Goal: Task Accomplishment & Management: Manage account settings

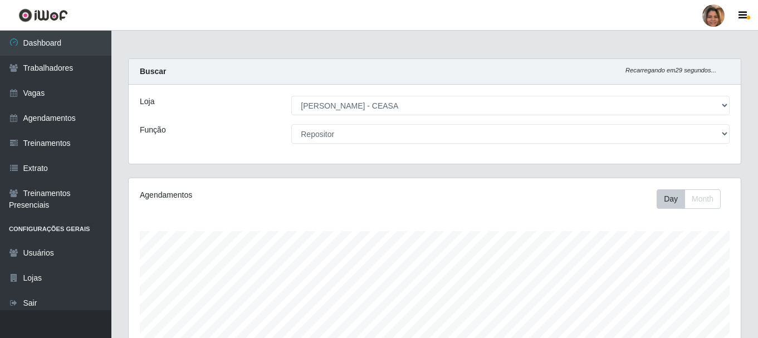
select select "474"
select select "24"
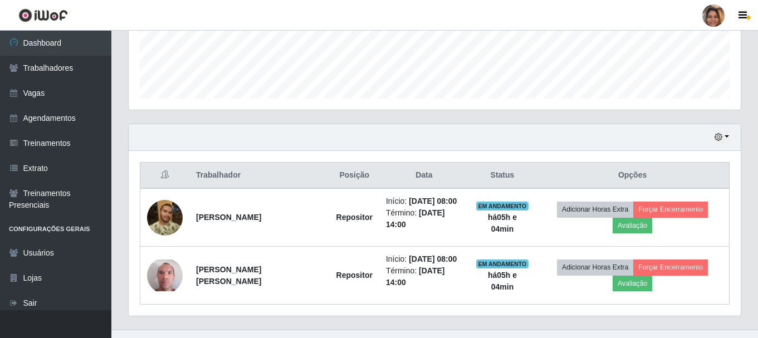
scroll to position [303, 0]
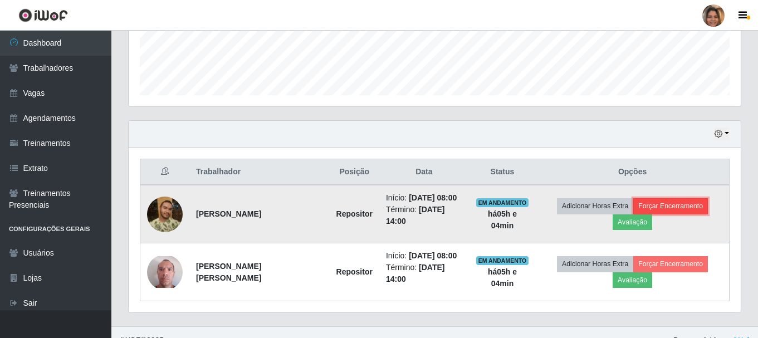
click at [671, 201] on button "Forçar Encerramento" at bounding box center [670, 206] width 75 height 16
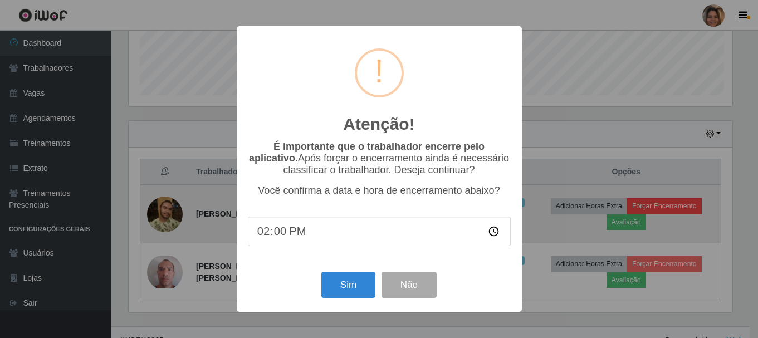
scroll to position [231, 606]
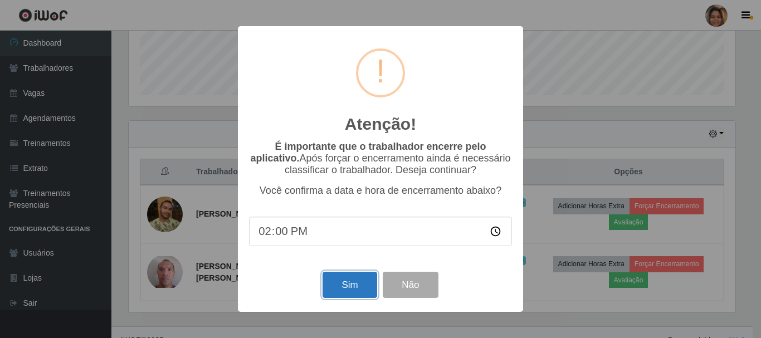
click at [335, 285] on button "Sim" at bounding box center [349, 285] width 54 height 26
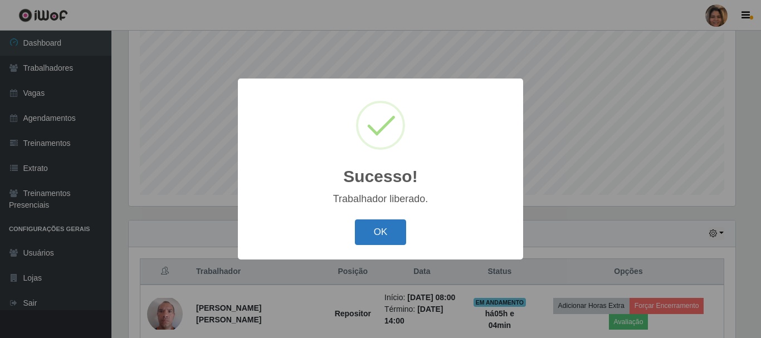
click at [388, 234] on button "OK" at bounding box center [381, 232] width 52 height 26
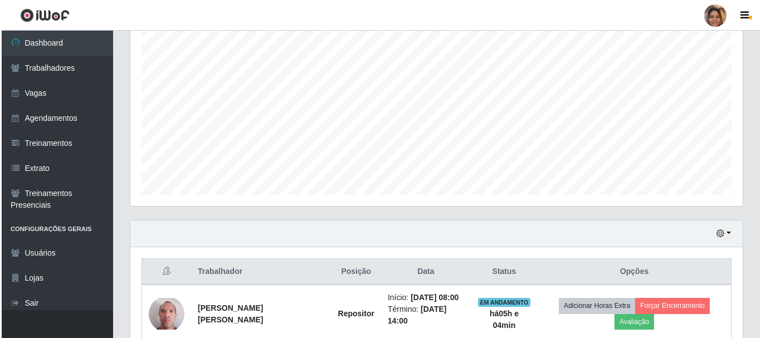
scroll to position [261, 0]
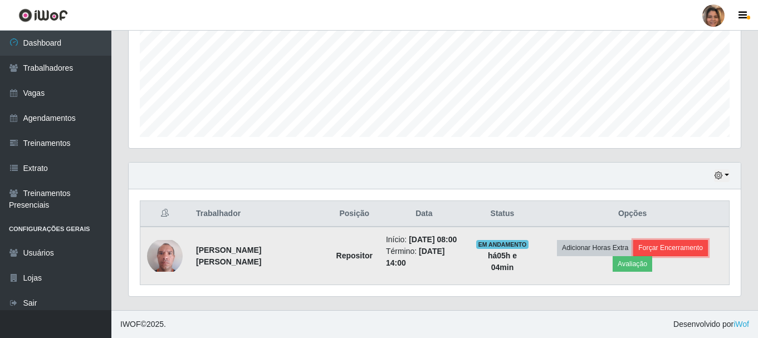
click at [702, 245] on button "Forçar Encerramento" at bounding box center [670, 248] width 75 height 16
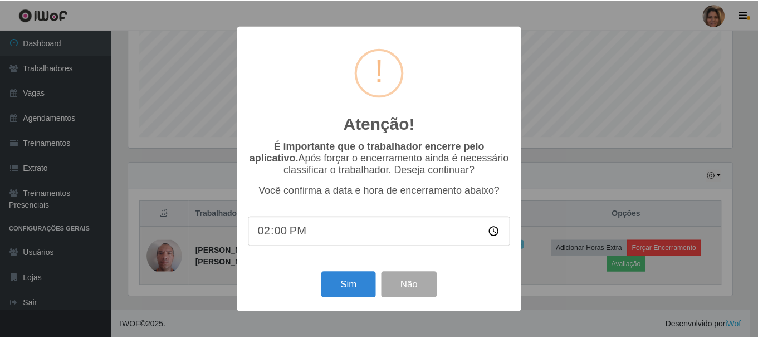
scroll to position [231, 606]
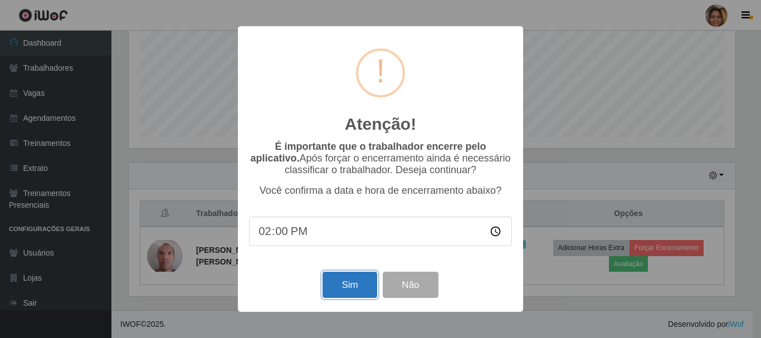
click at [335, 288] on button "Sim" at bounding box center [349, 285] width 54 height 26
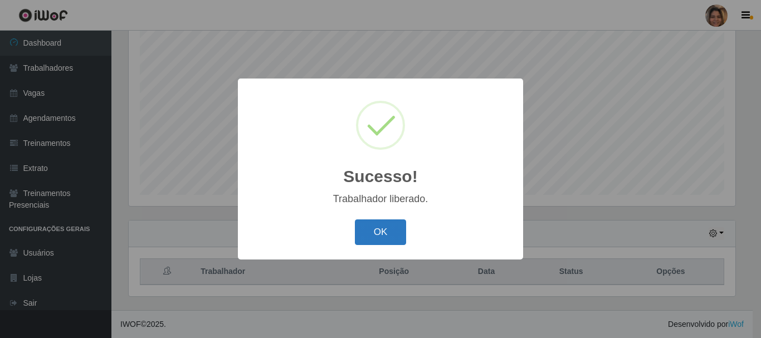
click at [383, 229] on button "OK" at bounding box center [381, 232] width 52 height 26
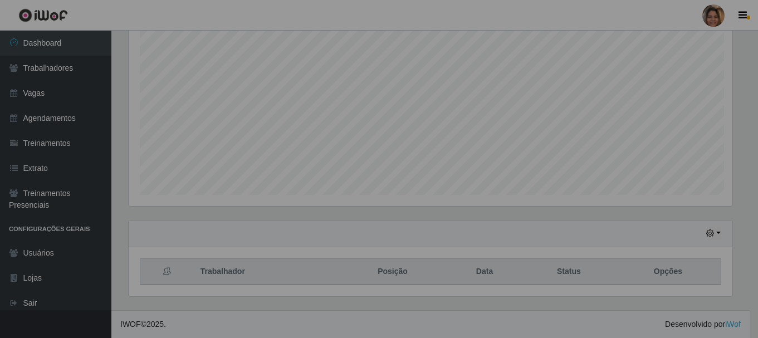
scroll to position [231, 612]
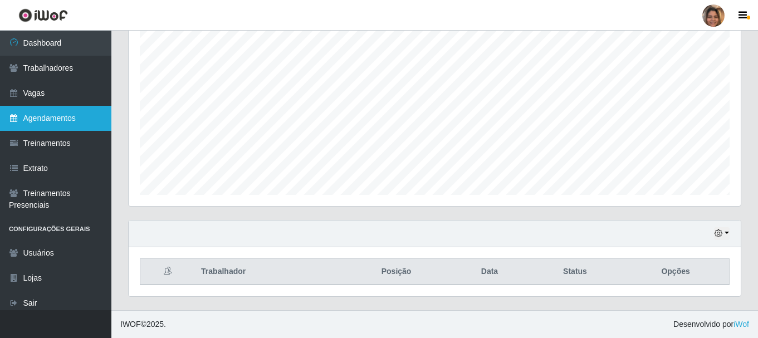
click at [70, 113] on link "Agendamentos" at bounding box center [55, 118] width 111 height 25
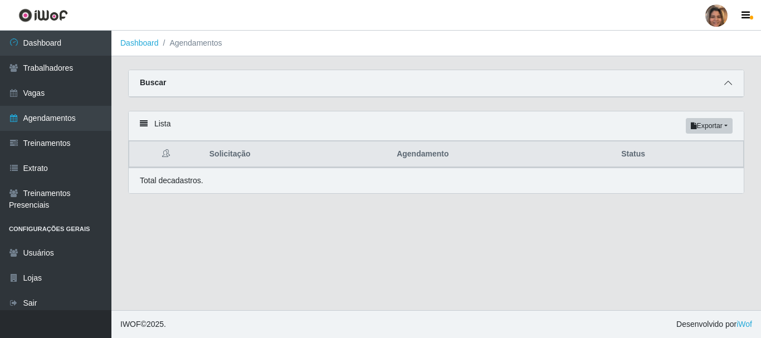
click at [727, 83] on icon at bounding box center [728, 83] width 8 height 8
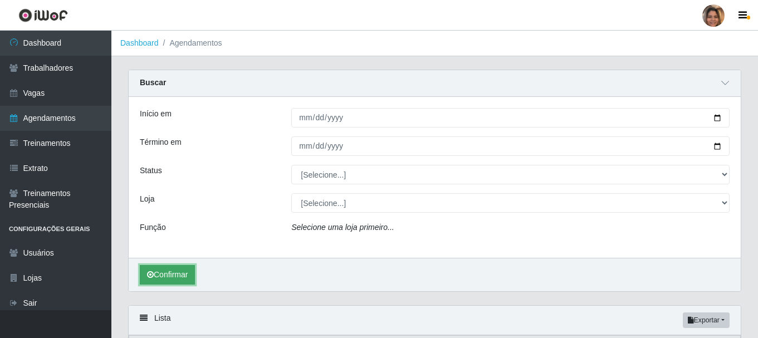
click at [186, 271] on button "Confirmar" at bounding box center [167, 274] width 55 height 19
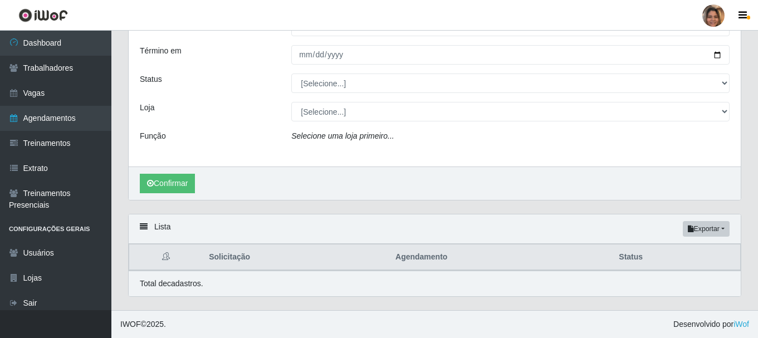
click at [159, 229] on div "Lista Exportar PDF Excel" at bounding box center [435, 229] width 612 height 30
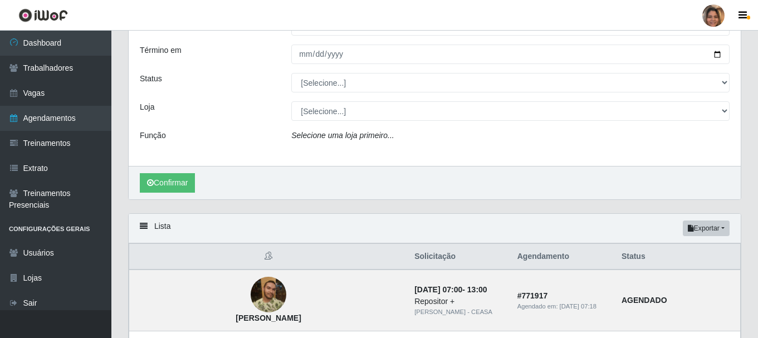
click at [145, 224] on icon at bounding box center [144, 226] width 8 height 8
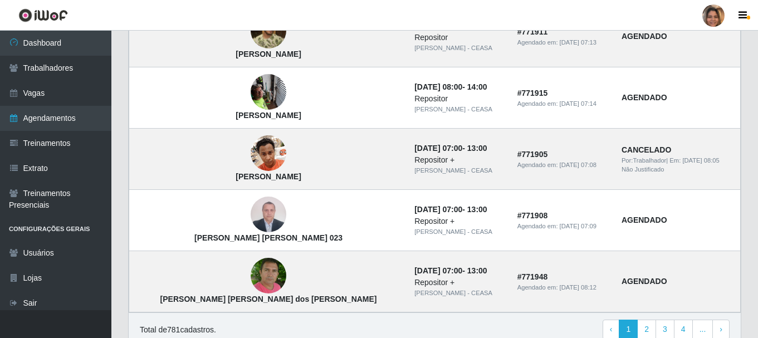
scroll to position [1019, 0]
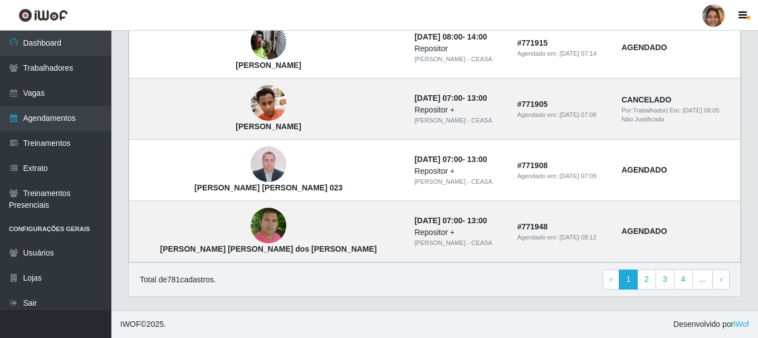
click at [299, 269] on div "Total de 781 cadastros. ‹ Previous 1 2 3 4 ... › Next" at bounding box center [435, 279] width 612 height 34
click at [654, 280] on link "2" at bounding box center [646, 280] width 19 height 20
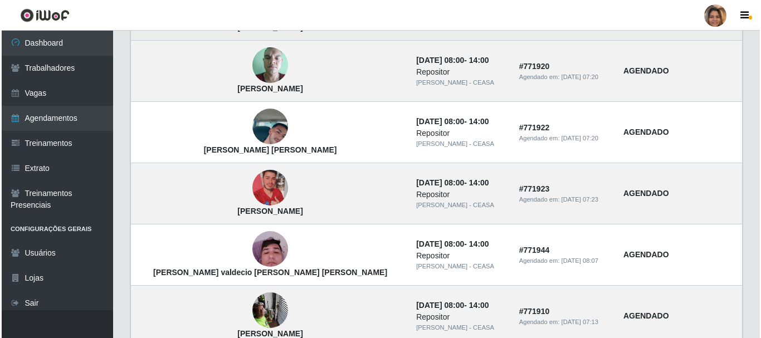
scroll to position [462, 0]
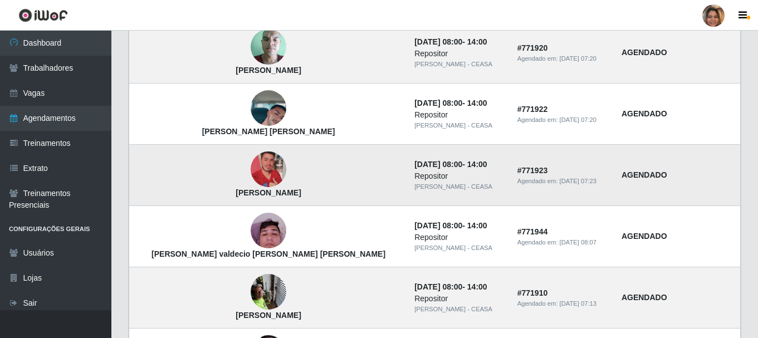
drag, startPoint x: 335, startPoint y: 174, endPoint x: 291, endPoint y: 184, distance: 45.2
click at [291, 184] on td "Welton Silva de Oliveira" at bounding box center [268, 175] width 279 height 61
click at [253, 191] on strong "Welton Silva de Oliveira" at bounding box center [268, 192] width 65 height 9
click at [251, 174] on img at bounding box center [269, 169] width 36 height 63
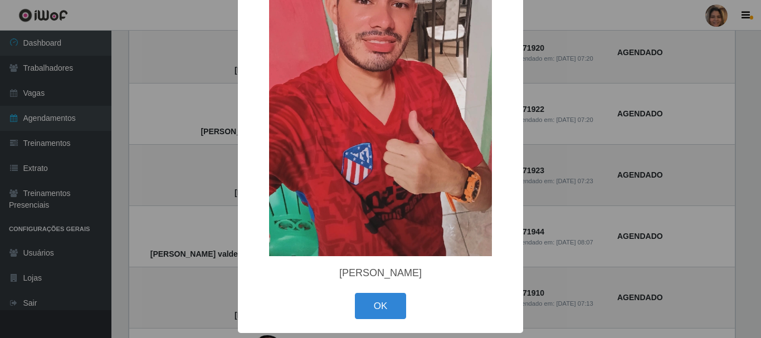
scroll to position [169, 0]
click at [347, 308] on div "OK Cancel" at bounding box center [380, 306] width 263 height 32
click at [355, 305] on button "OK" at bounding box center [381, 306] width 52 height 26
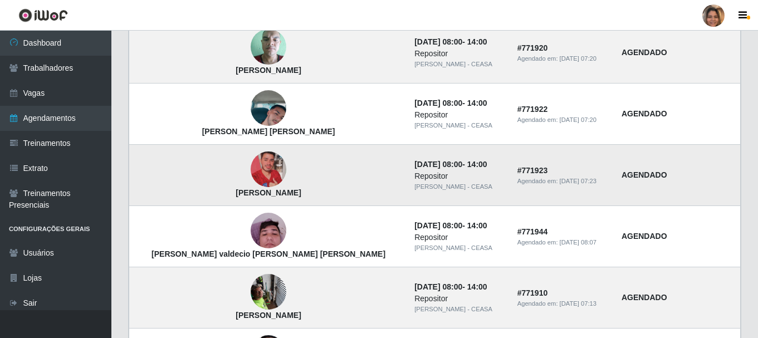
click at [251, 171] on img at bounding box center [269, 169] width 36 height 63
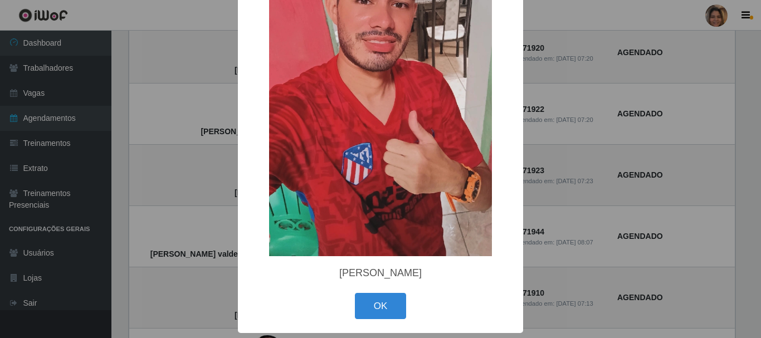
drag, startPoint x: 425, startPoint y: 271, endPoint x: 327, endPoint y: 271, distance: 98.0
click at [327, 271] on div "Welton Silva de Oliveira" at bounding box center [380, 273] width 263 height 12
copy div "Welton Silva de Oliveir"
click at [84, 116] on div "× Welton Silva de Oliveira OK Cancel" at bounding box center [380, 169] width 761 height 338
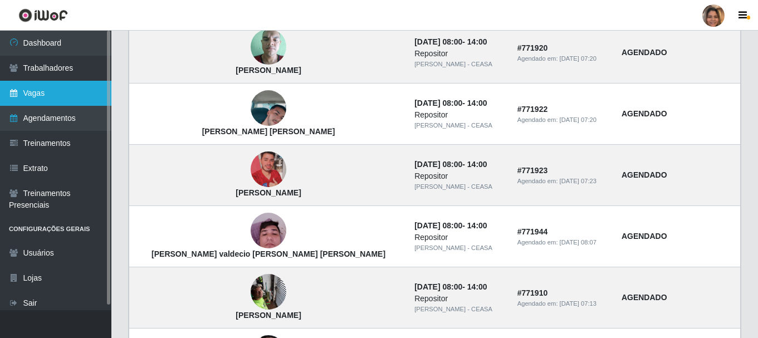
click at [39, 97] on link "Vagas" at bounding box center [55, 93] width 111 height 25
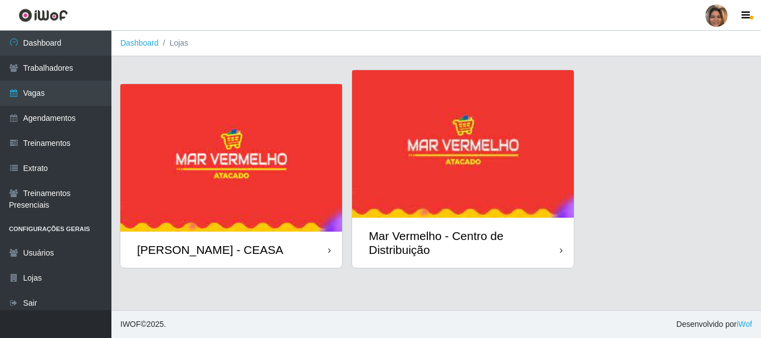
click at [160, 165] on img at bounding box center [231, 158] width 222 height 148
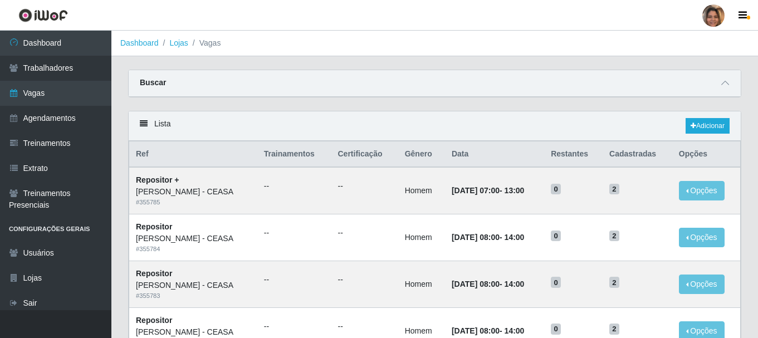
click at [148, 80] on strong "Buscar" at bounding box center [153, 82] width 26 height 9
click at [720, 82] on span at bounding box center [724, 83] width 13 height 13
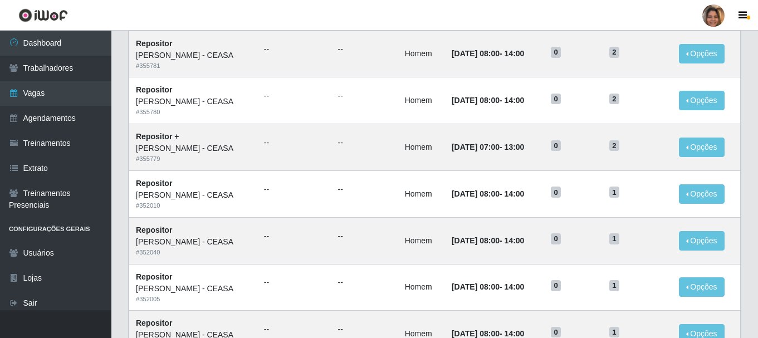
scroll to position [501, 0]
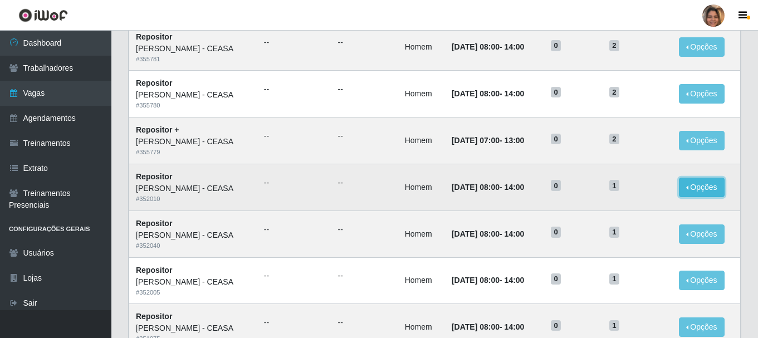
click at [708, 188] on button "Opções" at bounding box center [702, 187] width 46 height 19
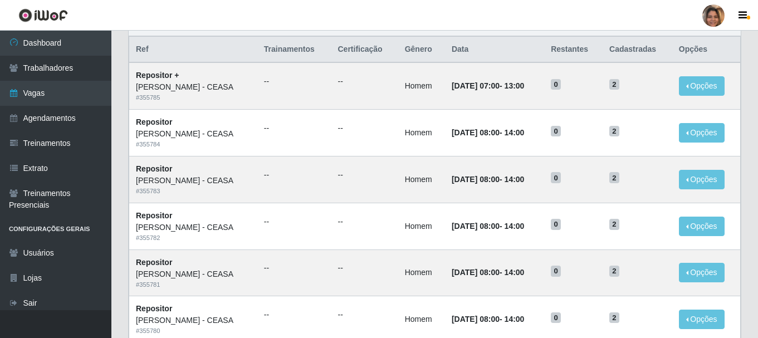
scroll to position [53, 0]
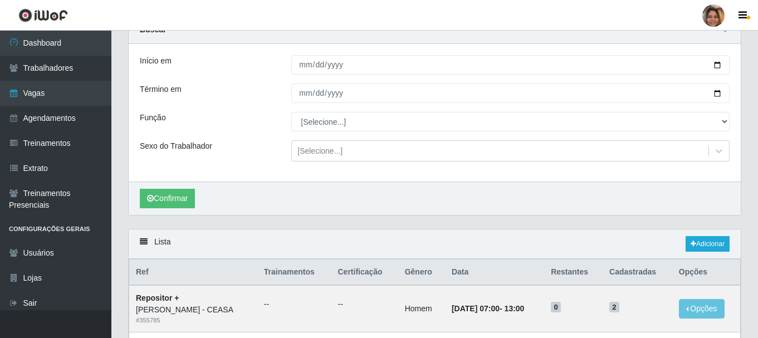
click at [428, 213] on div "Confirmar" at bounding box center [435, 198] width 612 height 33
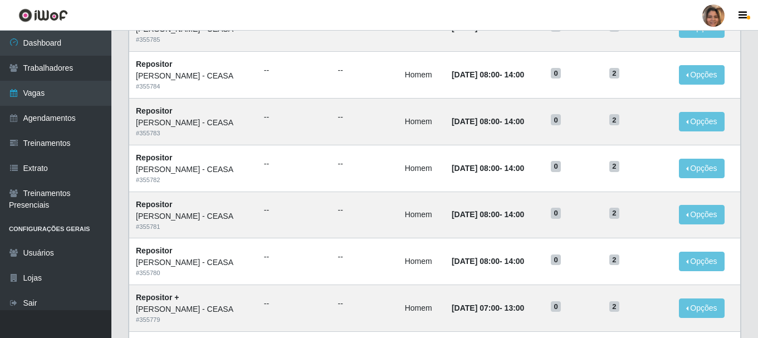
scroll to position [334, 0]
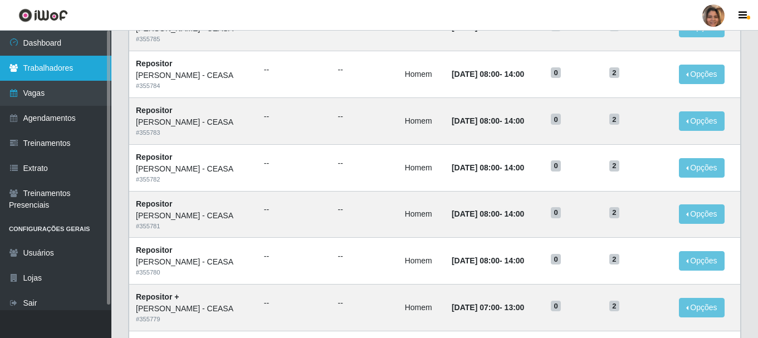
click at [80, 72] on link "Trabalhadores" at bounding box center [55, 68] width 111 height 25
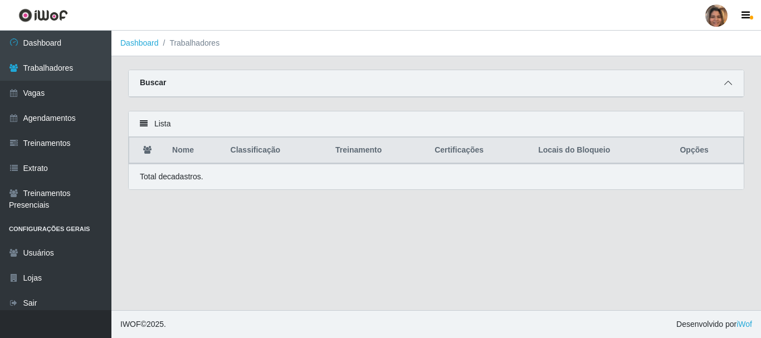
click at [722, 85] on div "Buscar" at bounding box center [436, 83] width 615 height 27
click at [728, 84] on icon at bounding box center [728, 83] width 8 height 8
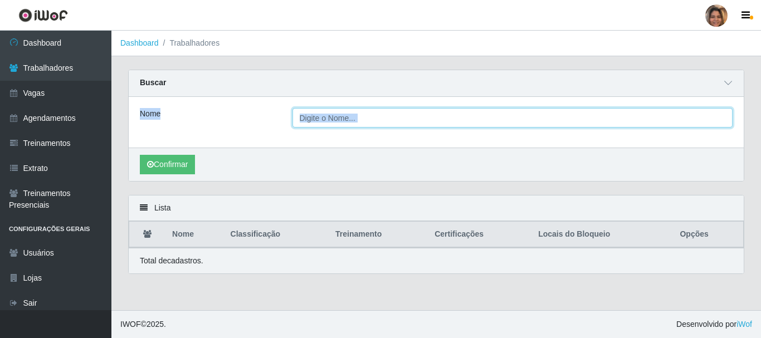
drag, startPoint x: 341, startPoint y: 120, endPoint x: 325, endPoint y: 114, distance: 17.5
click at [325, 114] on input "Nome" at bounding box center [512, 117] width 440 height 19
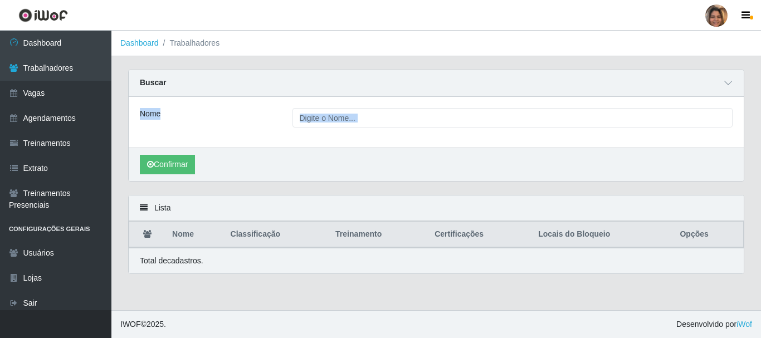
click at [282, 135] on div "Nome" at bounding box center [436, 122] width 615 height 51
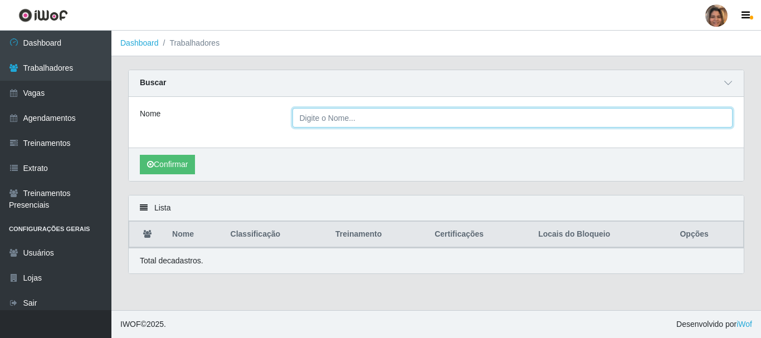
paste input "Welton Silva de Oliveir"
type input "Welton Silva de Oliveir"
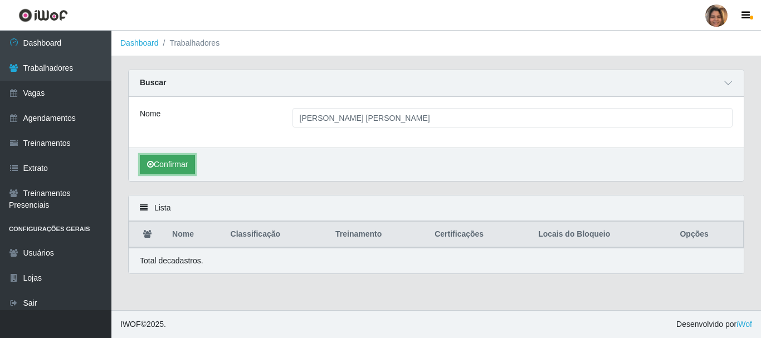
click at [183, 163] on button "Confirmar" at bounding box center [167, 164] width 55 height 19
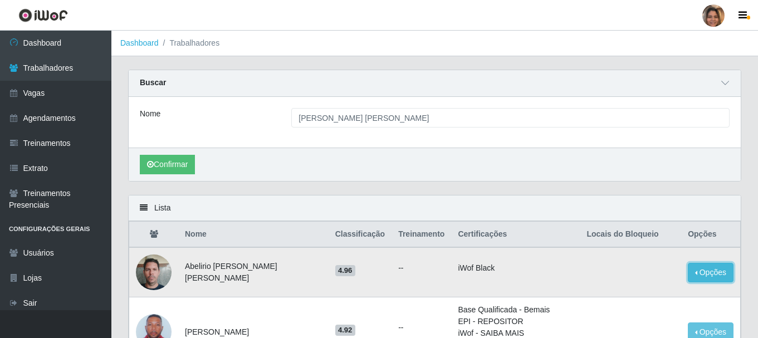
click at [716, 270] on button "Opções" at bounding box center [711, 272] width 46 height 19
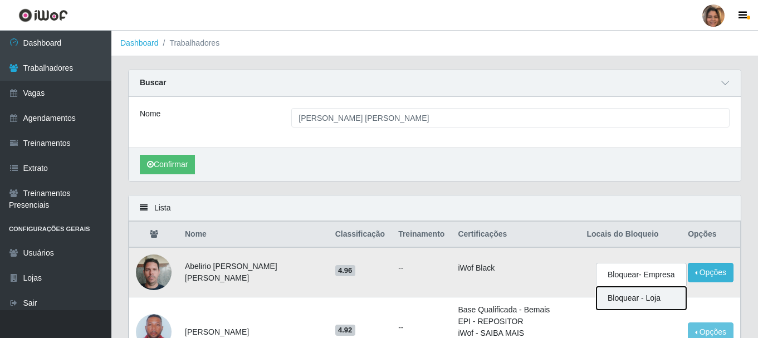
click at [653, 303] on button "Bloquear - Loja" at bounding box center [641, 298] width 90 height 23
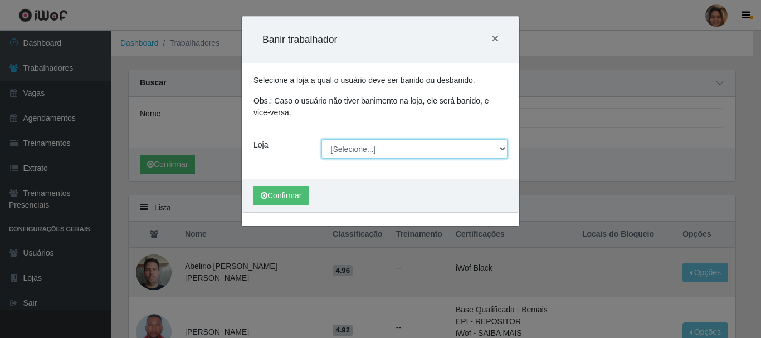
click at [501, 146] on select "[Selecione...] Mar Vermelho - CEASA Mar Vermelho - Centro de Distribuição" at bounding box center [414, 148] width 187 height 19
select select "474"
click at [321, 139] on select "[Selecione...] Mar Vermelho - CEASA Mar Vermelho - Centro de Distribuição" at bounding box center [414, 148] width 187 height 19
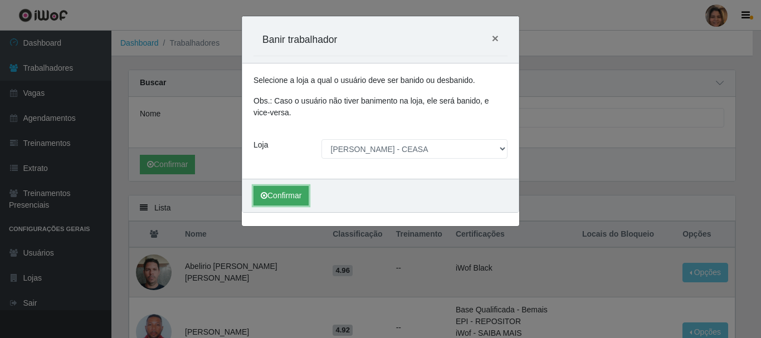
click at [299, 194] on button "Confirmar" at bounding box center [280, 195] width 55 height 19
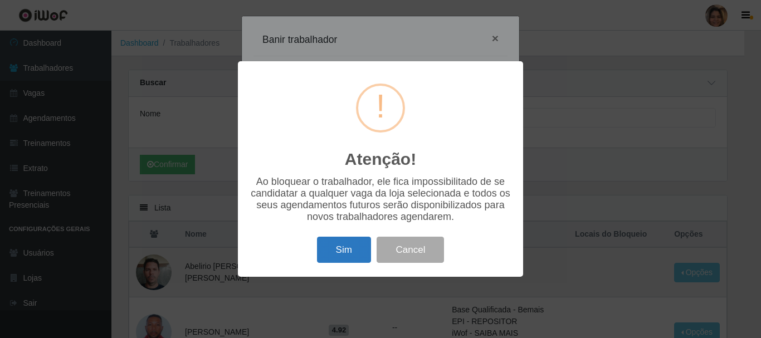
click at [355, 248] on button "Sim" at bounding box center [344, 250] width 54 height 26
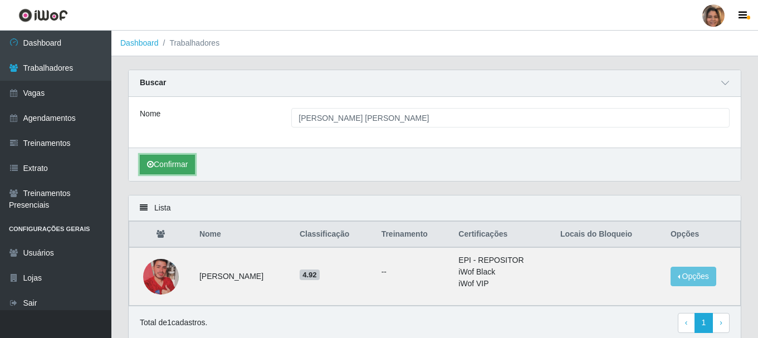
click at [177, 170] on button "Confirmar" at bounding box center [167, 164] width 55 height 19
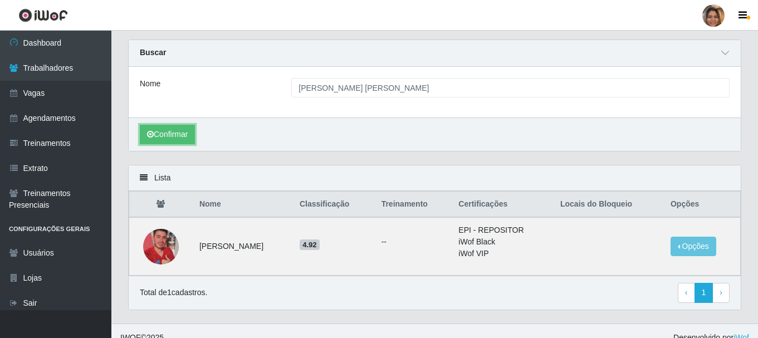
scroll to position [44, 0]
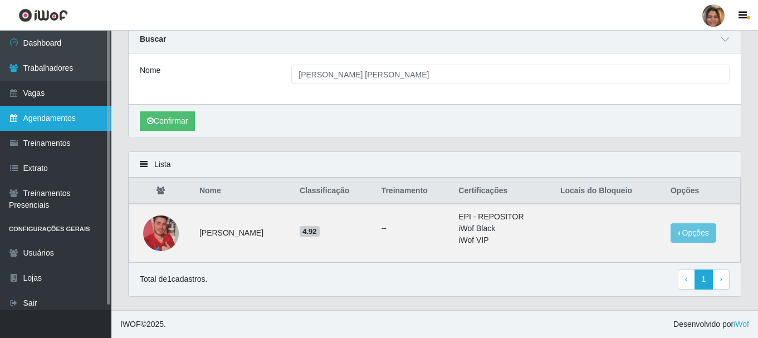
click at [74, 112] on link "Agendamentos" at bounding box center [55, 118] width 111 height 25
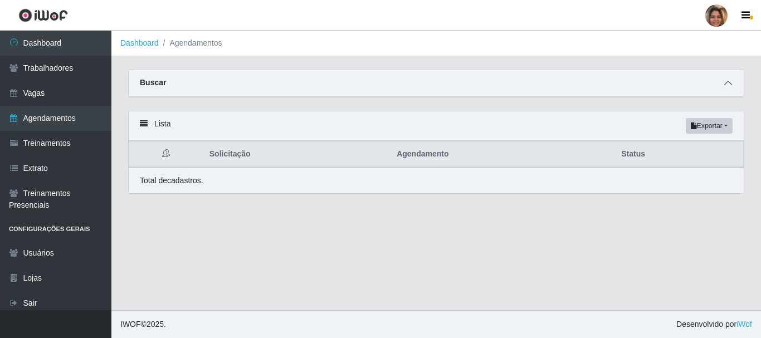
click at [729, 85] on icon at bounding box center [728, 83] width 8 height 8
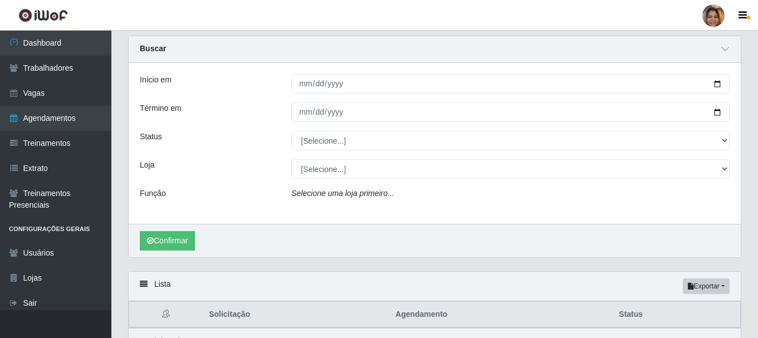
scroll to position [92, 0]
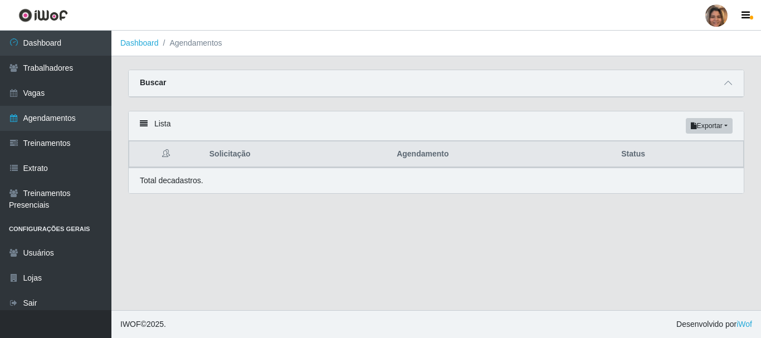
drag, startPoint x: 760, startPoint y: 151, endPoint x: 760, endPoint y: 206, distance: 54.6
click at [760, 206] on div "Carregando... Buscar Início em [GEOGRAPHIC_DATA] em Status [Selecione...] AGEND…" at bounding box center [435, 139] width 649 height 138
click at [319, 242] on main "Dashboard Agendamentos Carregando... Buscar Início em [GEOGRAPHIC_DATA] em Stat…" at bounding box center [435, 171] width 649 height 280
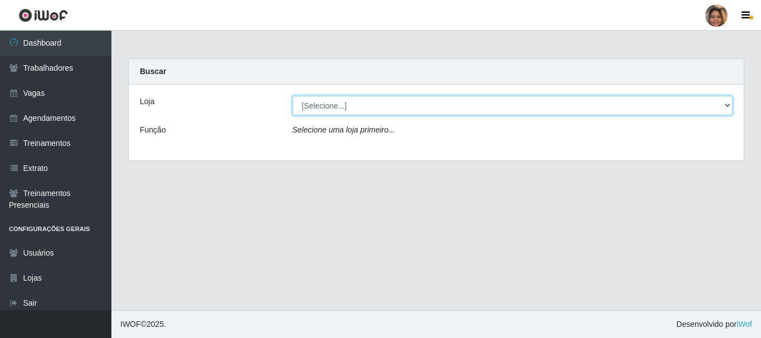
click at [325, 102] on select "[Selecione...] Mar Vermelho - CEASA Mar Vermelho - Centro de Distribuição" at bounding box center [512, 105] width 440 height 19
select select "474"
click at [292, 96] on select "[Selecione...] Mar Vermelho - CEASA Mar Vermelho - Centro de Distribuição" at bounding box center [512, 105] width 440 height 19
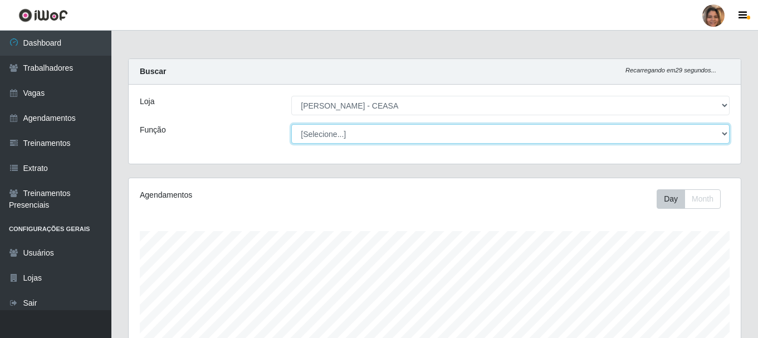
drag, startPoint x: 331, startPoint y: 115, endPoint x: 345, endPoint y: 134, distance: 23.5
click at [345, 134] on select "[Selecione...] Repositor Repositor + Repositor ++" at bounding box center [510, 133] width 438 height 19
select select "24"
click at [291, 124] on select "[Selecione...] Repositor Repositor + Repositor ++" at bounding box center [510, 133] width 438 height 19
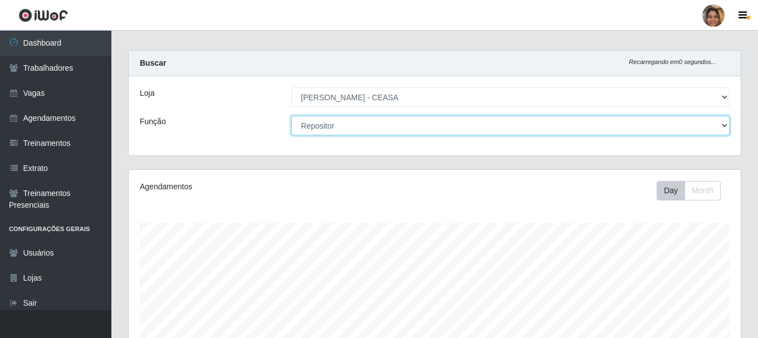
scroll to position [0, 0]
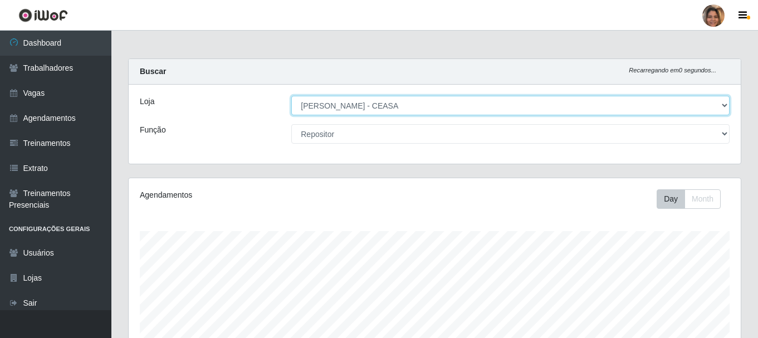
click at [727, 107] on select "[Selecione...] Mar Vermelho - CEASA Mar Vermelho - Centro de Distribuição" at bounding box center [510, 105] width 438 height 19
click at [291, 96] on select "[Selecione...] Mar Vermelho - CEASA Mar Vermelho - Centro de Distribuição" at bounding box center [510, 105] width 438 height 19
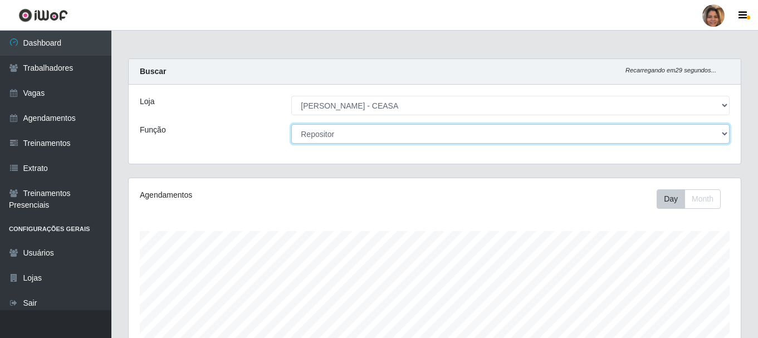
click at [727, 129] on select "[Selecione...] Repositor Repositor + Repositor ++" at bounding box center [510, 133] width 438 height 19
click at [291, 124] on select "[Selecione...] Repositor Repositor + Repositor ++" at bounding box center [510, 133] width 438 height 19
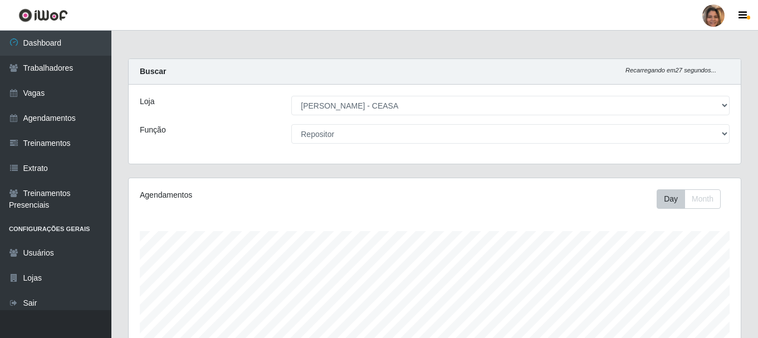
click at [378, 201] on div "Agendamentos" at bounding box center [257, 198] width 253 height 19
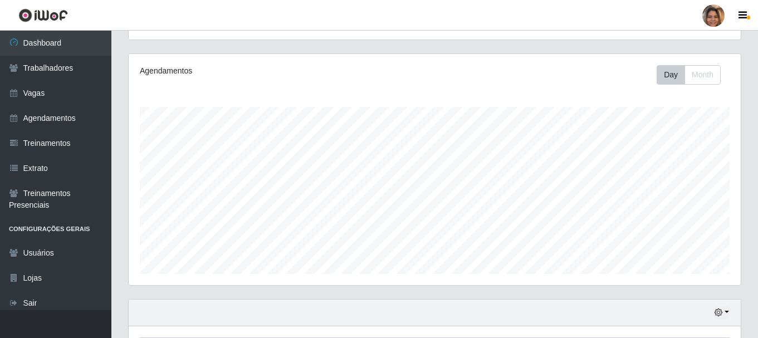
scroll to position [203, 0]
